Goal: Task Accomplishment & Management: Manage account settings

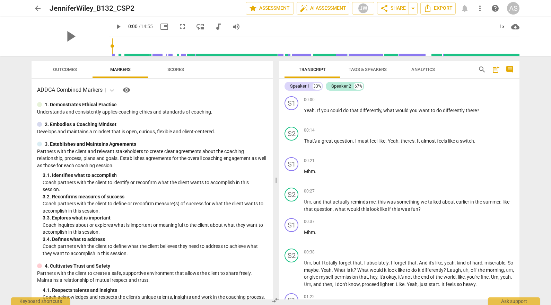
click at [40, 9] on span "arrow_back" at bounding box center [38, 8] width 8 height 8
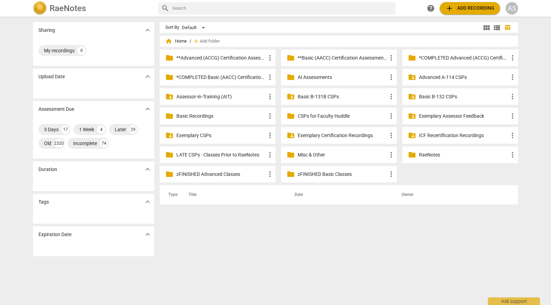
click at [436, 96] on p "Basic B-132 CSPs" at bounding box center [463, 96] width 89 height 7
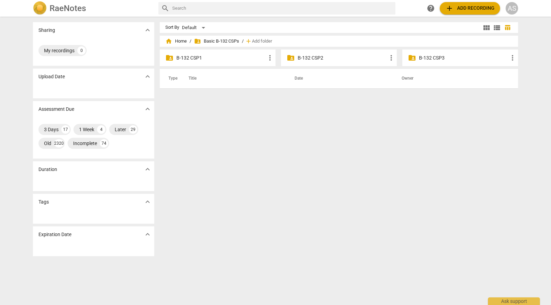
click at [324, 59] on p "B-132 CSP2" at bounding box center [342, 57] width 89 height 7
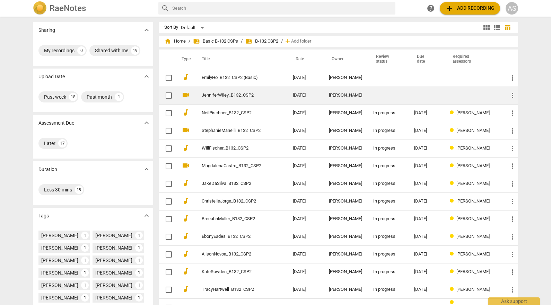
click at [327, 91] on td "Jennifer Wiley" at bounding box center [345, 96] width 44 height 18
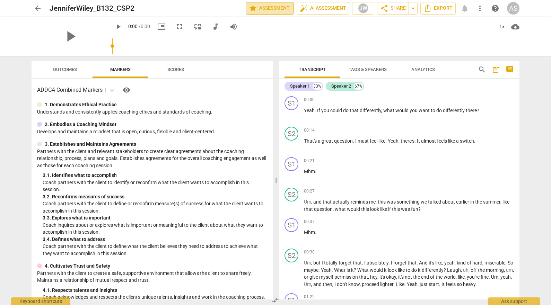
click at [276, 10] on span "star Assessment" at bounding box center [270, 8] width 42 height 8
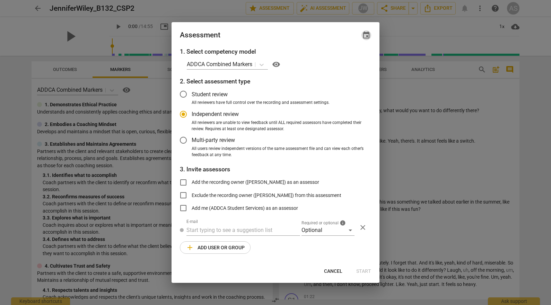
click at [364, 34] on span "event" at bounding box center [366, 35] width 8 height 8
radio input "false"
click at [345, 58] on input "date" at bounding box center [325, 59] width 49 height 10
type input "2025-10-27"
click at [282, 33] on div at bounding box center [275, 152] width 551 height 305
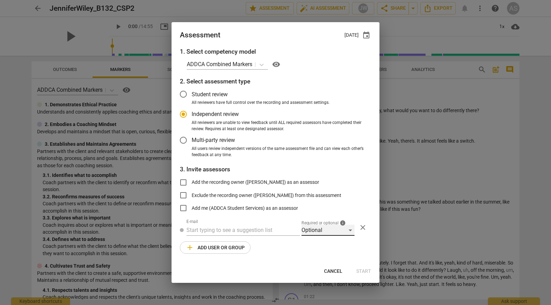
click at [319, 234] on div "Optional" at bounding box center [328, 230] width 53 height 11
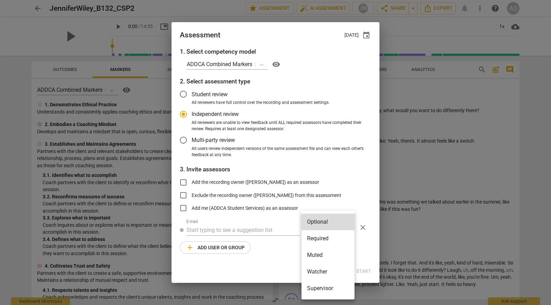
click at [320, 240] on li "Required" at bounding box center [328, 239] width 53 height 17
radio input "false"
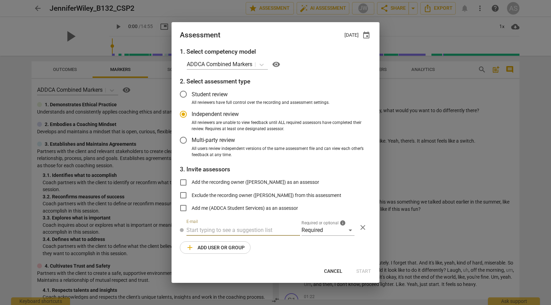
click at [247, 229] on input "text" at bounding box center [243, 230] width 114 height 11
type input "sara@add"
click at [247, 244] on span "sara@add" at bounding box center [259, 244] width 42 height 7
radio input "false"
type input "Sara Prince <sara@addca.com>"
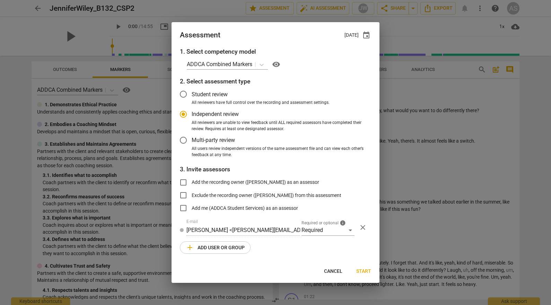
click at [213, 249] on span "add Add user or group" at bounding box center [215, 248] width 59 height 8
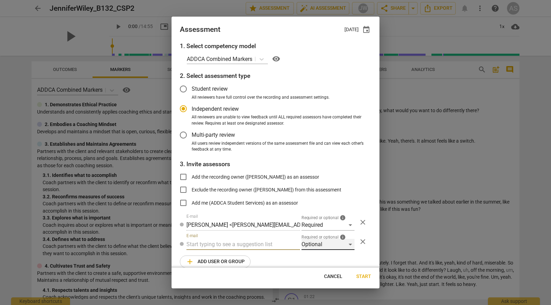
click at [327, 244] on div "Optional" at bounding box center [328, 244] width 53 height 11
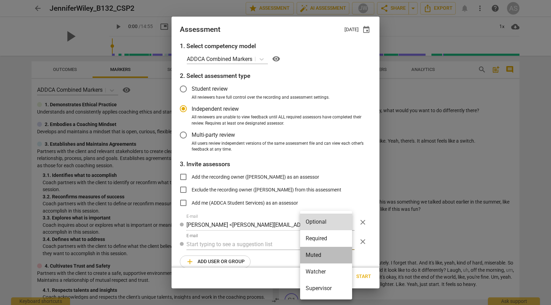
click at [324, 254] on li "Muted" at bounding box center [326, 255] width 52 height 17
radio input "false"
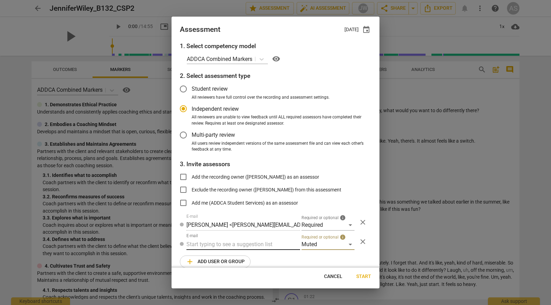
click at [238, 243] on input "text" at bounding box center [243, 244] width 114 height 11
type input "132"
click at [243, 259] on div "Basic B- 132 CSPs" at bounding box center [242, 258] width 112 height 17
radio input "false"
type input "Basic B-132 CSPs"
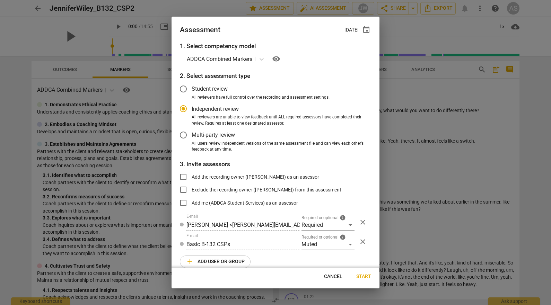
click at [366, 275] on span "Start" at bounding box center [363, 276] width 15 height 7
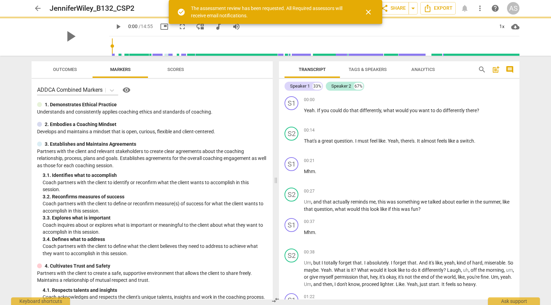
radio input "false"
type input "Stephanie Weis <slw9430@gmail.com>"
type input "Kelly Dempsey <kellyedempsey23@gmail.com>"
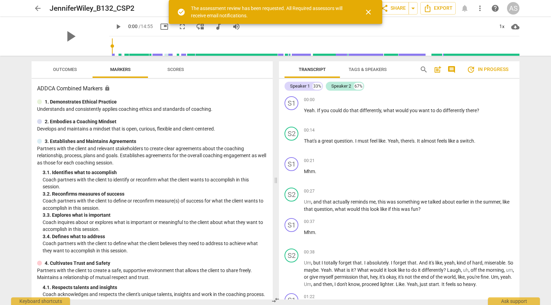
click at [37, 7] on span "arrow_back" at bounding box center [38, 8] width 8 height 8
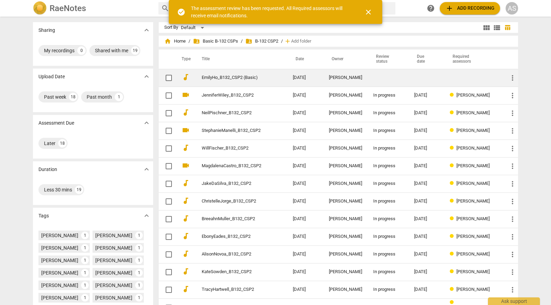
click at [373, 77] on td at bounding box center [388, 78] width 41 height 18
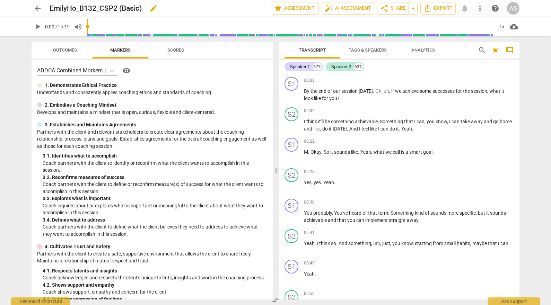
click at [155, 9] on span "edit" at bounding box center [153, 8] width 8 height 8
drag, startPoint x: 153, startPoint y: 9, endPoint x: 119, endPoint y: 7, distance: 34.4
click at [119, 7] on input "EmilyHo_B132_CSP2 (Basic)" at bounding box center [145, 8] width 191 height 13
type input "EmilyHo_B132_CSP2"
click at [242, 6] on span "done" at bounding box center [246, 8] width 8 height 8
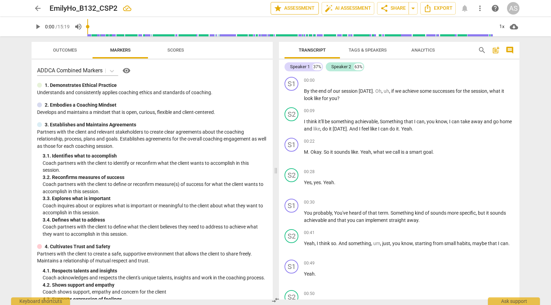
click at [302, 11] on span "star Assessment" at bounding box center [295, 8] width 42 height 8
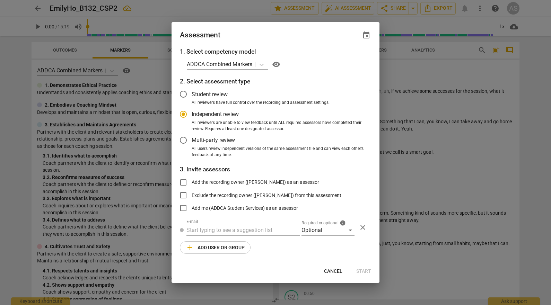
click at [369, 37] on span "event" at bounding box center [366, 35] width 8 height 8
radio input "false"
click at [348, 57] on input "date" at bounding box center [325, 59] width 49 height 10
type input "2025-10-27"
click at [283, 48] on div at bounding box center [275, 152] width 551 height 305
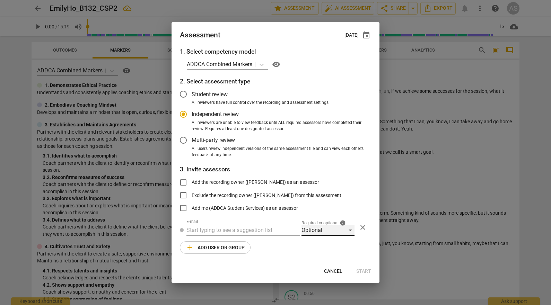
click at [319, 231] on div "Optional" at bounding box center [328, 230] width 53 height 11
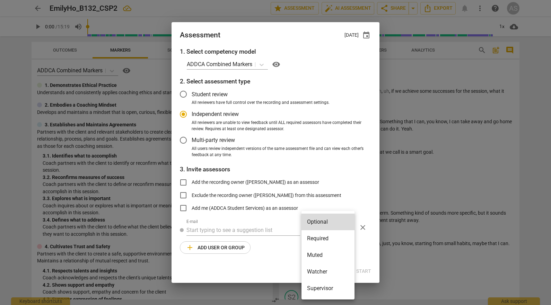
click at [321, 237] on li "Required" at bounding box center [328, 239] width 53 height 17
radio input "false"
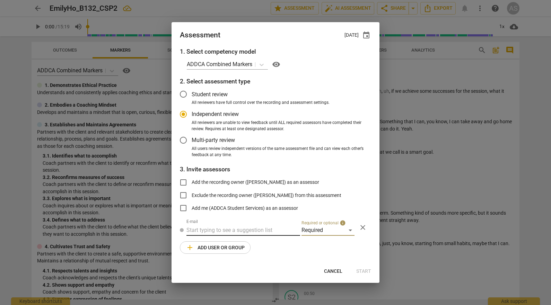
click at [248, 232] on input "text" at bounding box center [243, 230] width 114 height 11
type input "andrew@add"
click at [238, 246] on strong "Andrew Macdonald <" at bounding box center [215, 244] width 46 height 7
radio input "false"
type input "Andrew Macdonald <andrew@addca.com>"
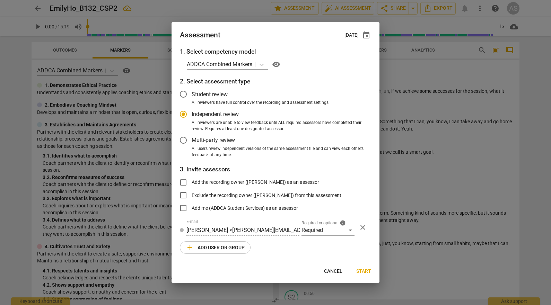
click at [232, 246] on span "add Add user or group" at bounding box center [215, 248] width 59 height 8
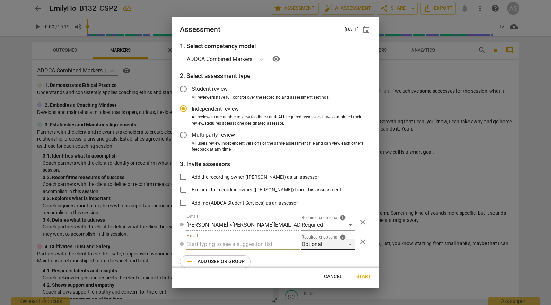
click at [321, 241] on div "Optional" at bounding box center [328, 244] width 53 height 11
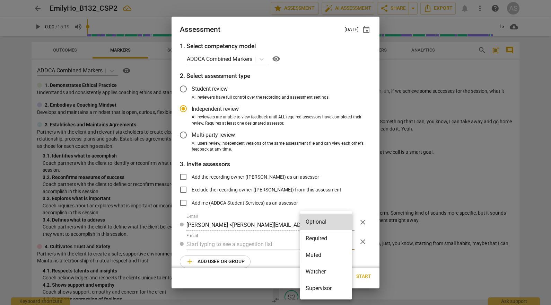
click at [318, 251] on li "Muted" at bounding box center [326, 255] width 52 height 17
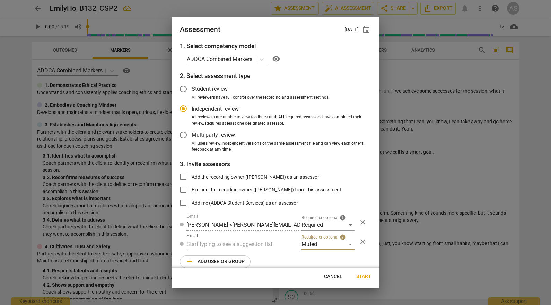
radio input "false"
click at [243, 243] on input "text" at bounding box center [243, 244] width 114 height 11
type input "132"
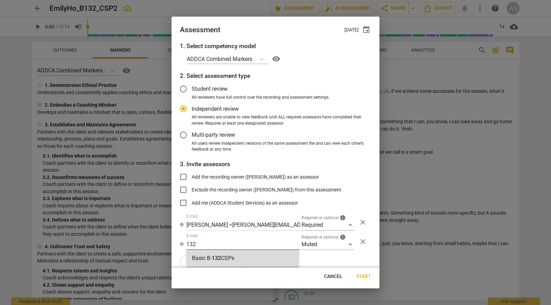
click at [241, 255] on div "Basic B- 132 CSPs" at bounding box center [242, 258] width 112 height 17
radio input "false"
type input "Basic B-132 CSPs"
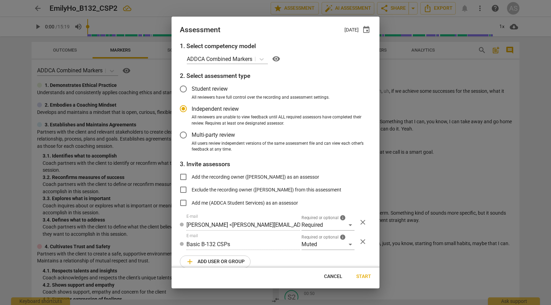
click at [366, 272] on button "Start" at bounding box center [364, 277] width 26 height 12
radio input "false"
type input "Stephanie Weis <slw9430@gmail.com>"
type input "Kelly Dempsey <kellyedempsey23@gmail.com>"
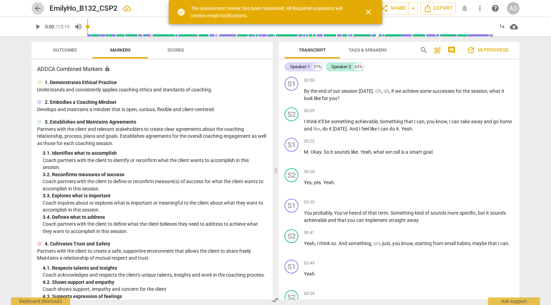
click at [40, 7] on span "arrow_back" at bounding box center [38, 8] width 8 height 8
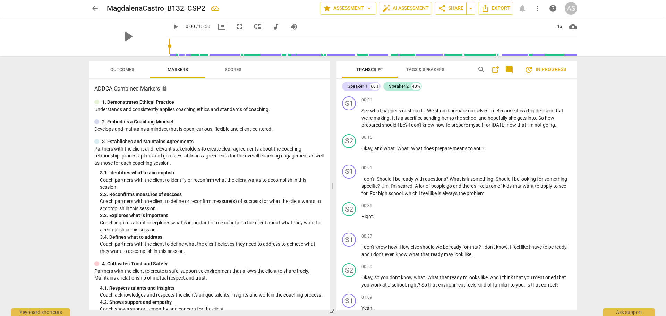
click at [575, 9] on div "AS" at bounding box center [570, 8] width 12 height 12
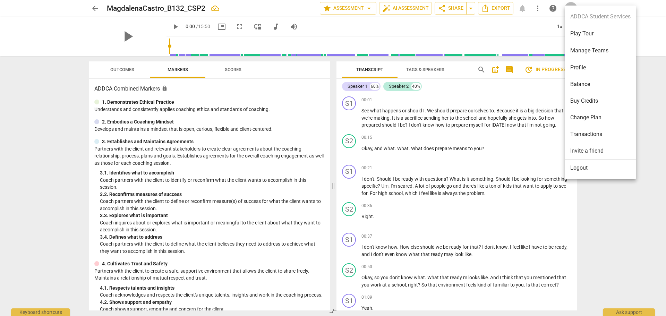
click at [582, 48] on li "Manage Teams" at bounding box center [599, 50] width 71 height 17
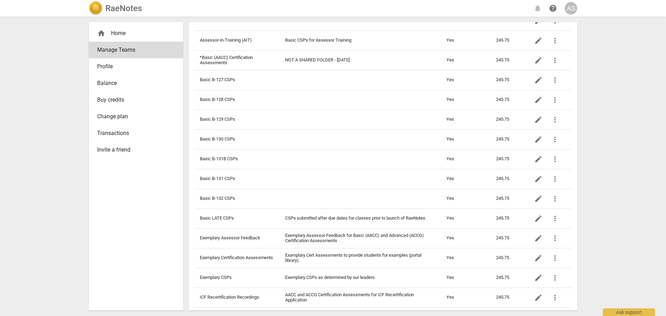
scroll to position [208, 0]
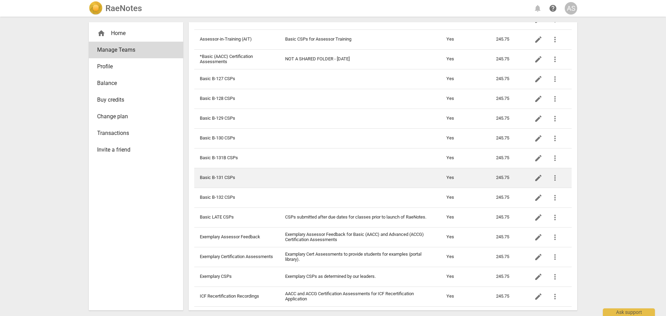
click at [234, 183] on td "Basic B-131 CSPs" at bounding box center [236, 178] width 85 height 20
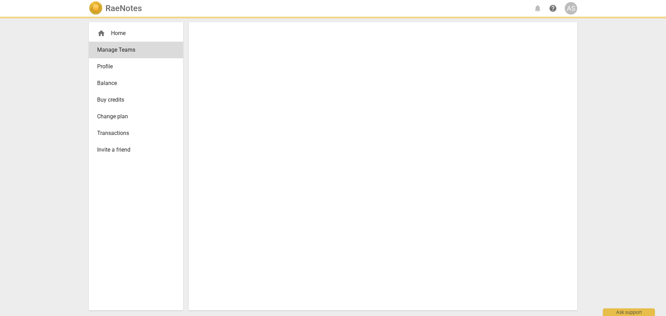
click at [235, 183] on div at bounding box center [383, 166] width 388 height 288
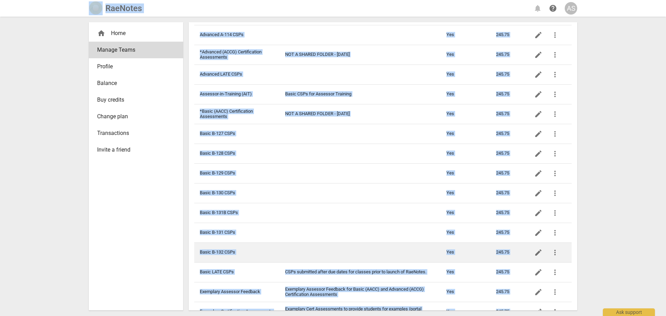
scroll to position [173, 0]
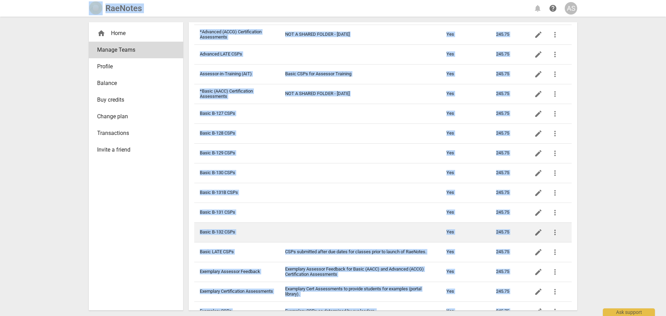
click at [227, 229] on td "Basic B-132 CSPs" at bounding box center [236, 232] width 85 height 20
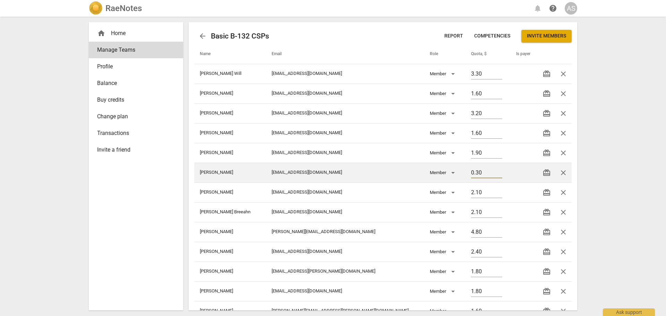
drag, startPoint x: 475, startPoint y: 173, endPoint x: 419, endPoint y: 173, distance: 56.2
click at [419, 173] on tr "[PERSON_NAME] [PERSON_NAME][EMAIL_ADDRESS][DOMAIN_NAME] Member 0.30 redeem close" at bounding box center [382, 173] width 377 height 20
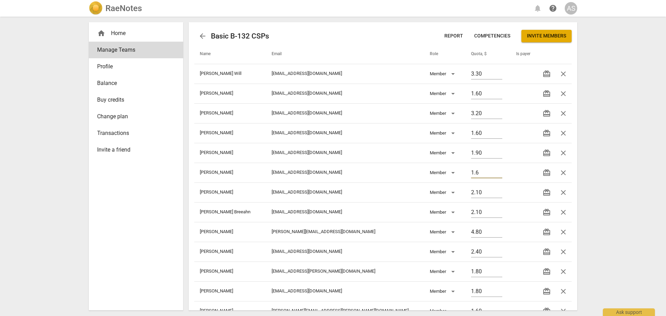
click at [623, 172] on div "RaeNotes notifications help AS home Home Manage Teams Profile Balance Buy credi…" at bounding box center [333, 158] width 666 height 316
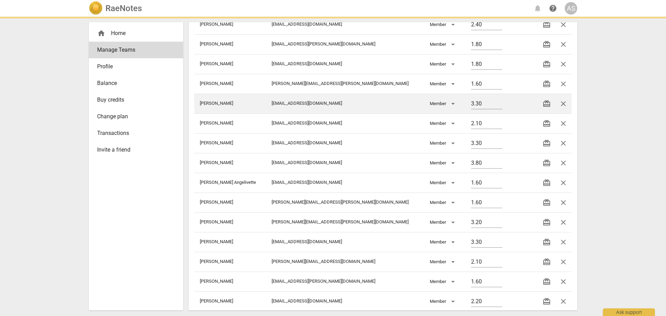
type input "1.60"
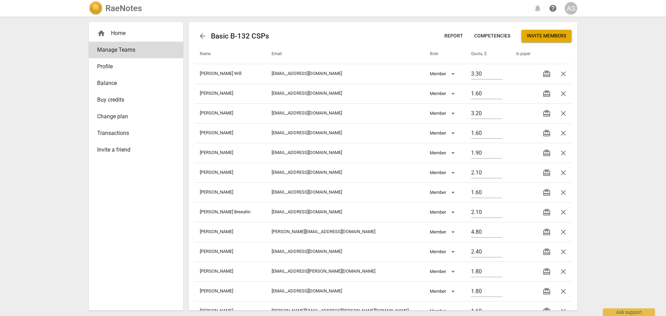
click at [202, 33] on span "arrow_back" at bounding box center [202, 36] width 8 height 8
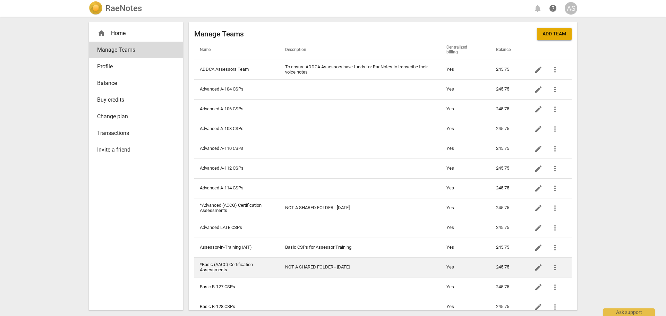
click at [254, 262] on td "*Basic (AACC) Certification Assessments" at bounding box center [236, 267] width 85 height 20
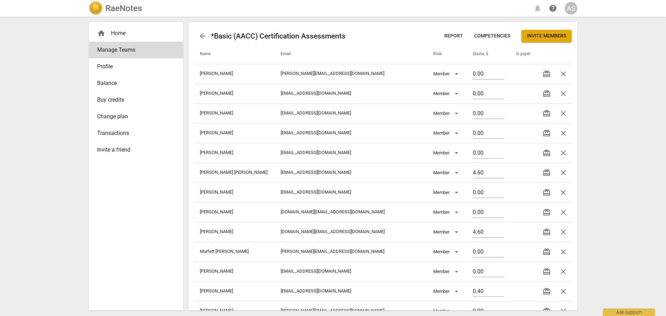
click at [563, 36] on button "Invite members" at bounding box center [546, 36] width 50 height 12
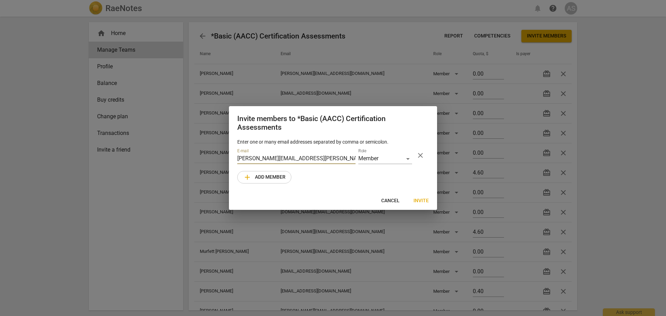
type input "[PERSON_NAME][EMAIL_ADDRESS][PERSON_NAME][DOMAIN_NAME]"
click at [417, 201] on span "Invite" at bounding box center [420, 200] width 15 height 7
